Goal: Navigation & Orientation: Find specific page/section

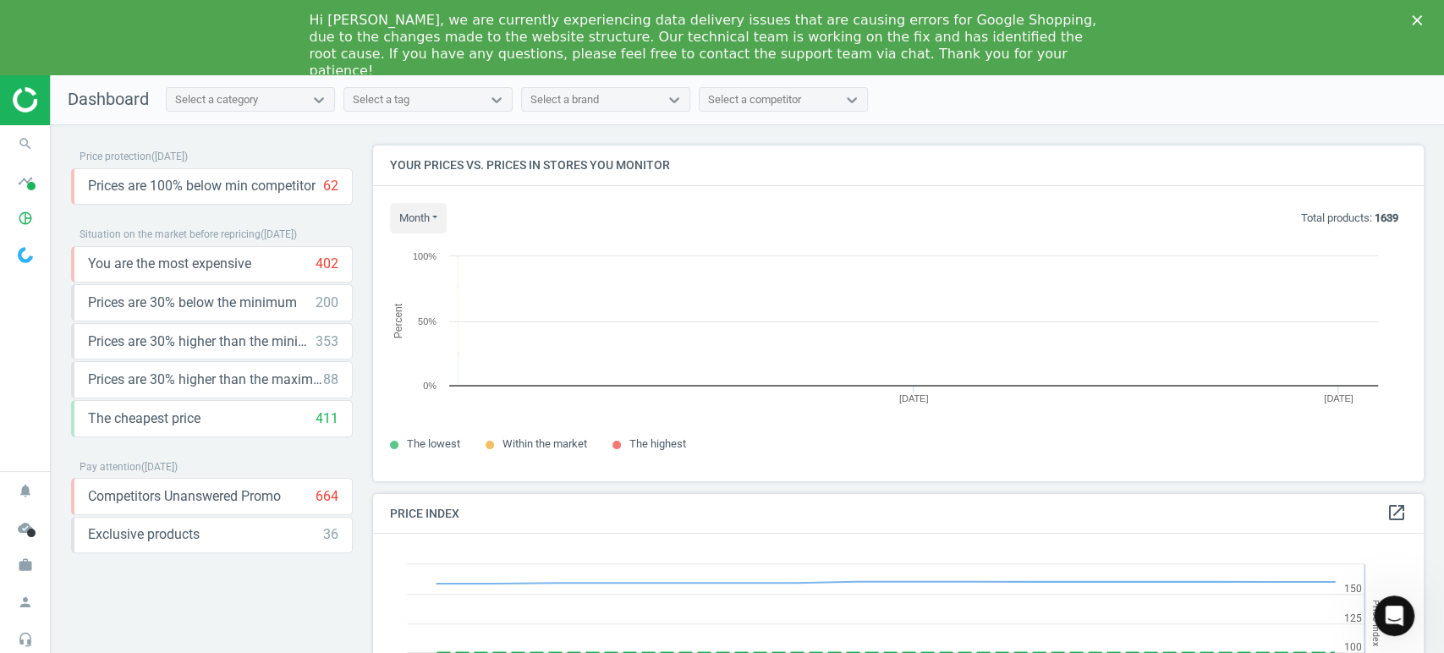
scroll to position [365, 1066]
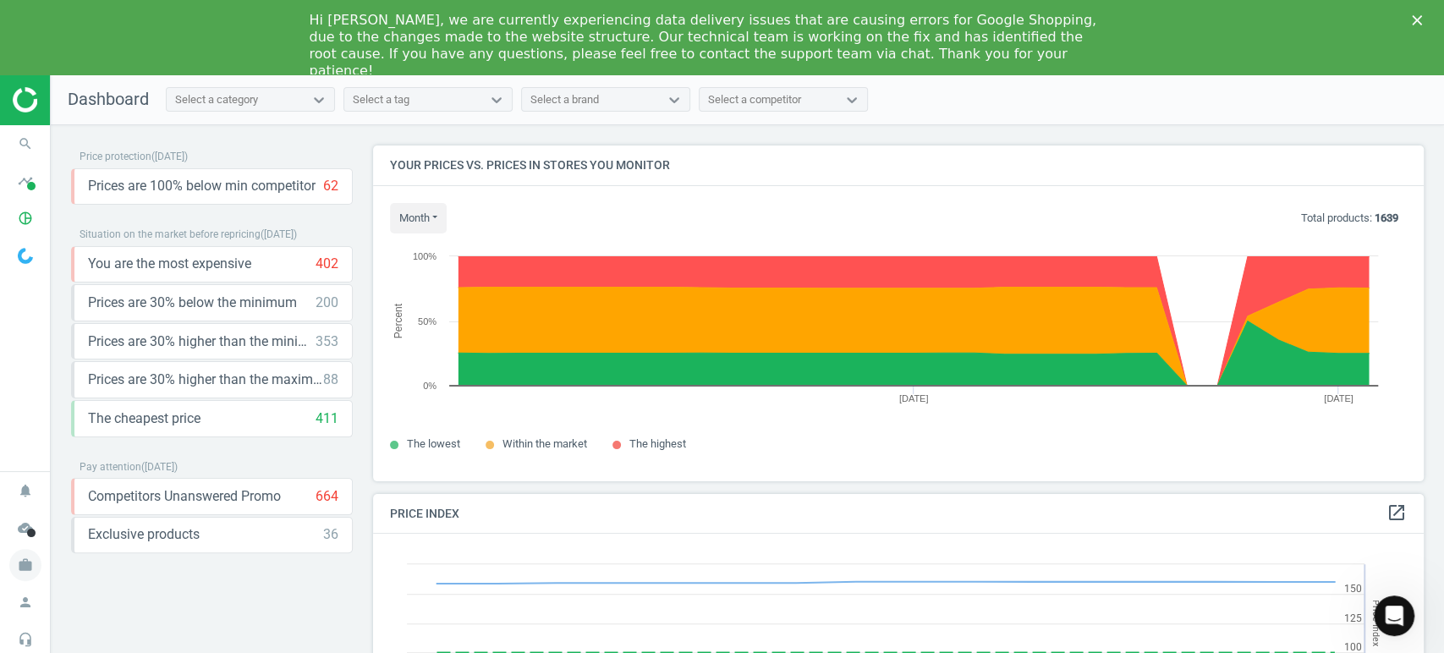
click at [25, 569] on icon "work" at bounding box center [25, 565] width 32 height 32
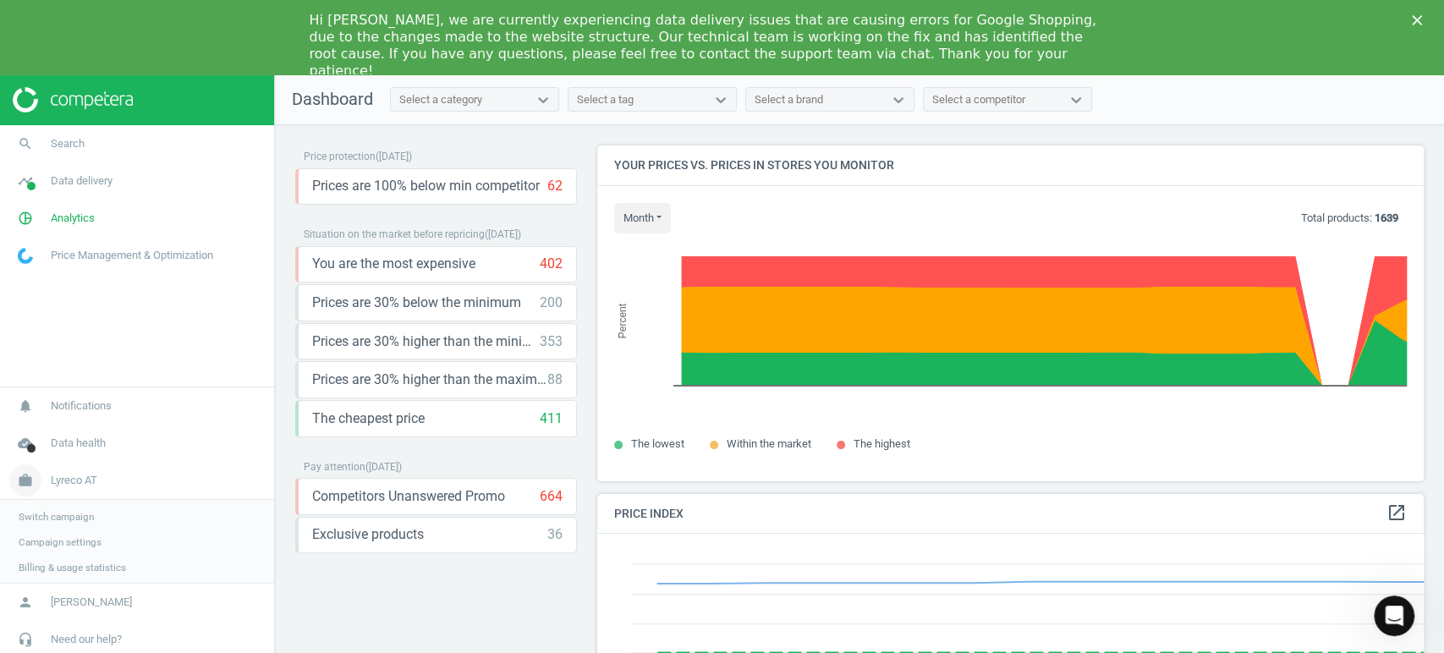
scroll to position [8, 8]
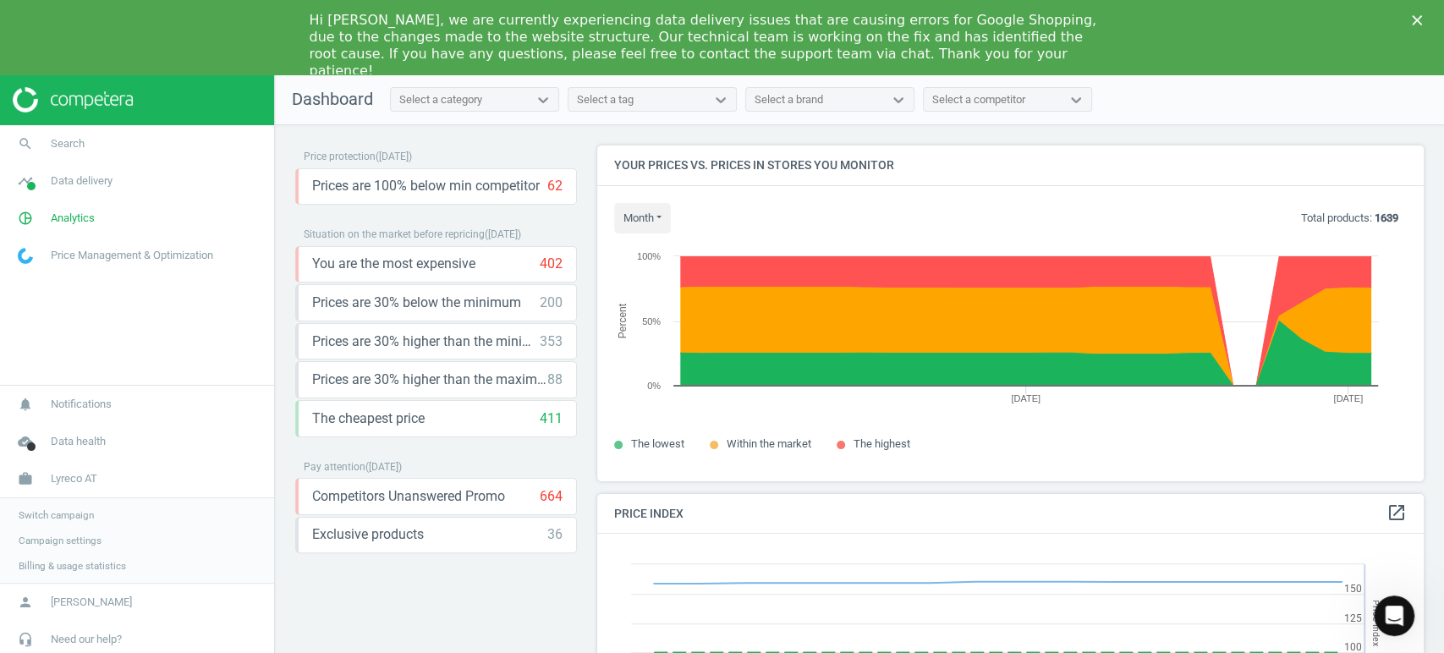
click at [77, 515] on span "Switch campaign" at bounding box center [56, 516] width 75 height 14
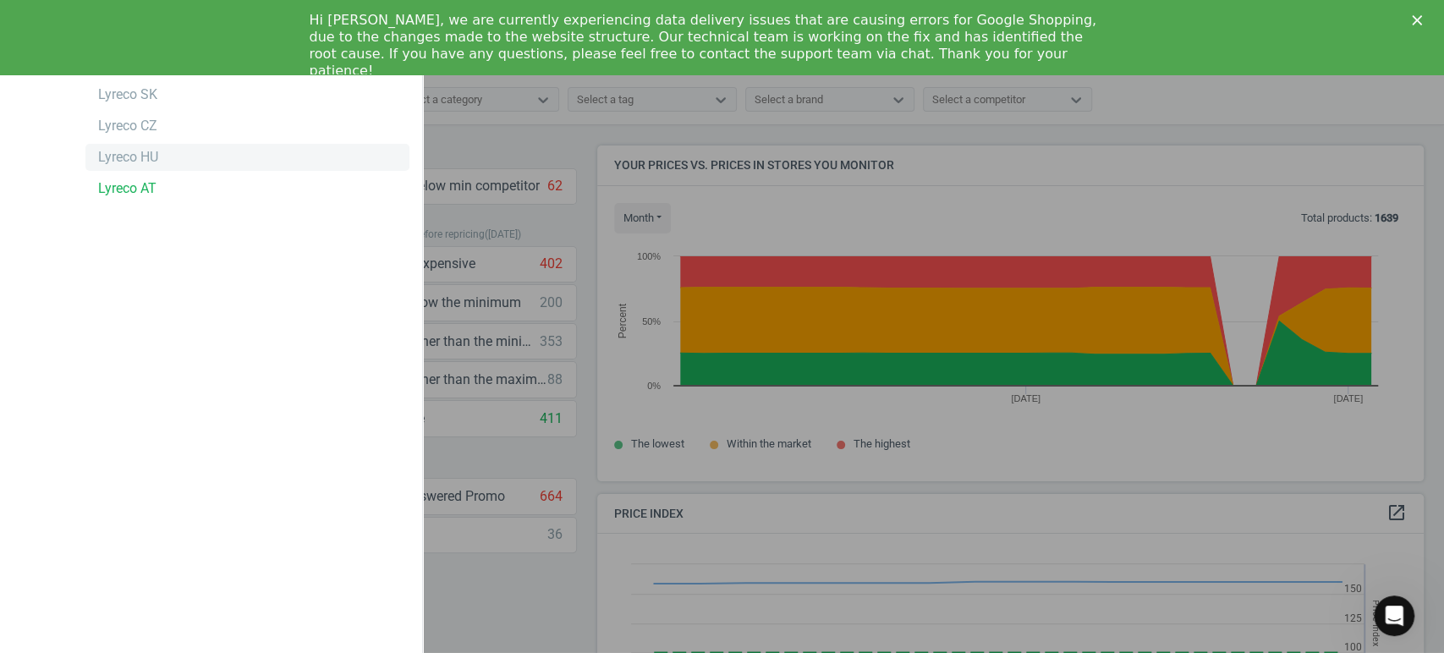
click at [142, 156] on div "Lyreco HU" at bounding box center [128, 157] width 60 height 19
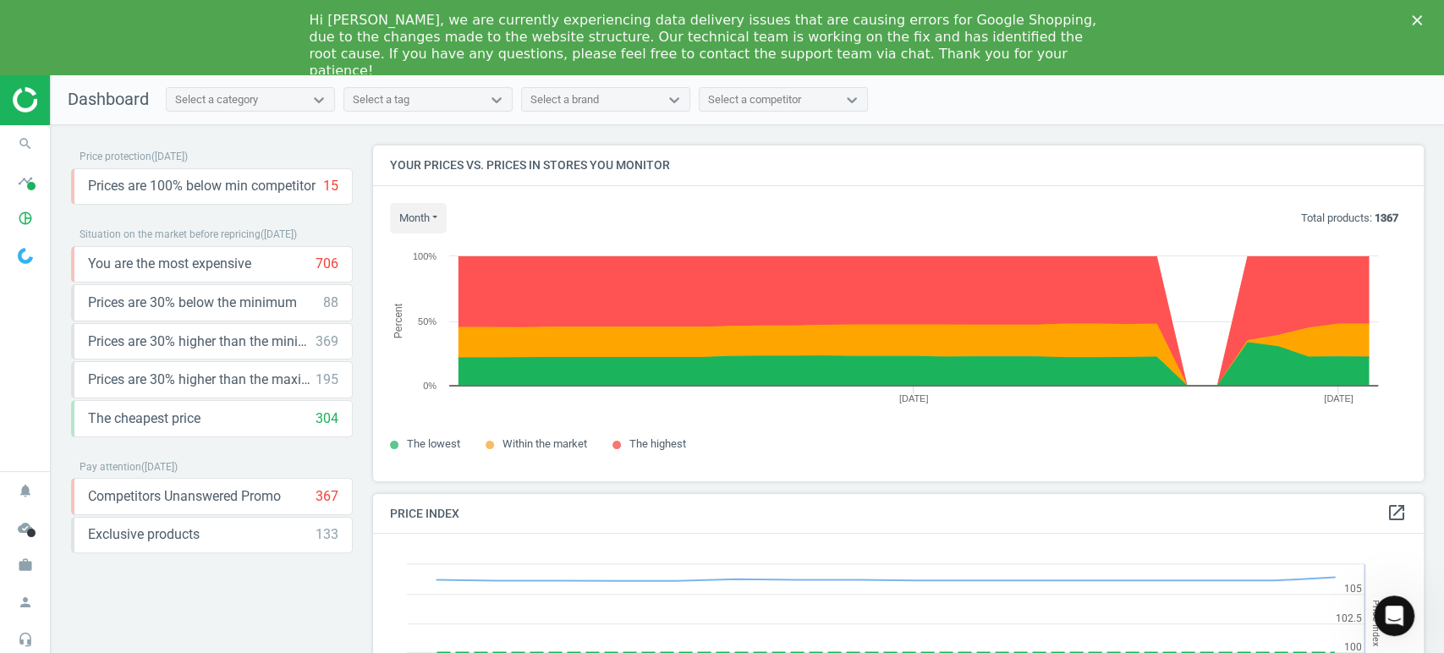
scroll to position [419, 1066]
